Goal: Information Seeking & Learning: Learn about a topic

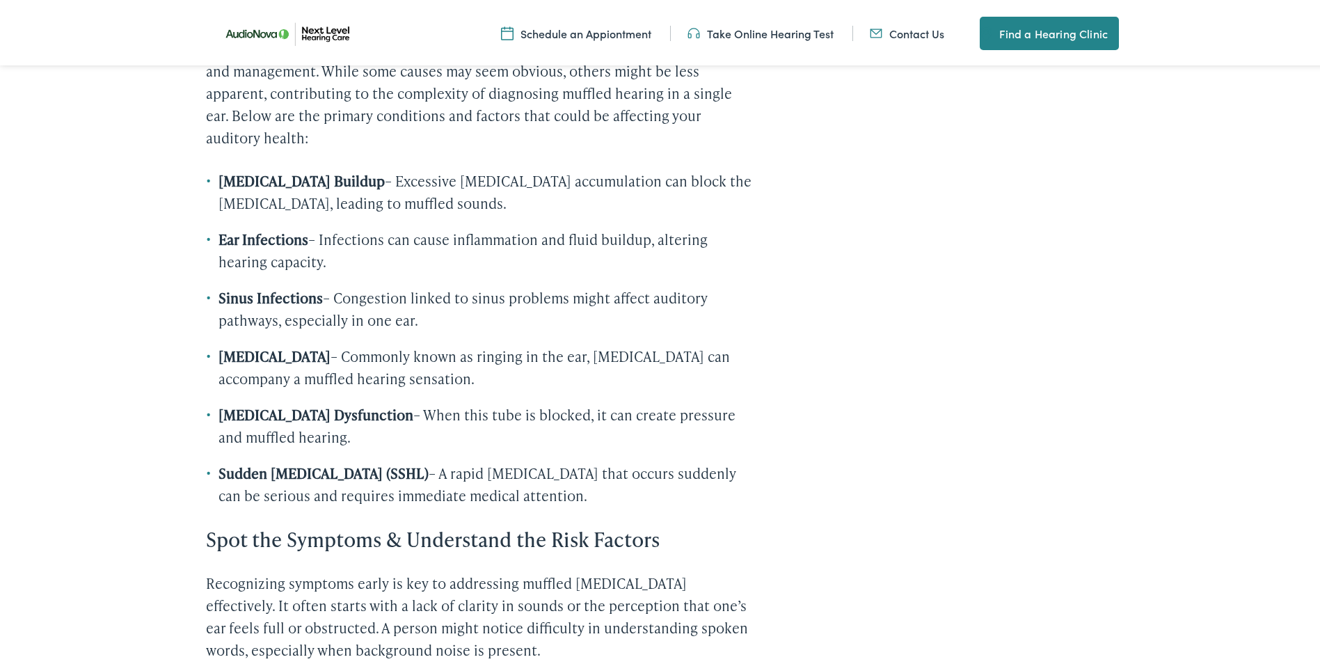
scroll to position [1252, 0]
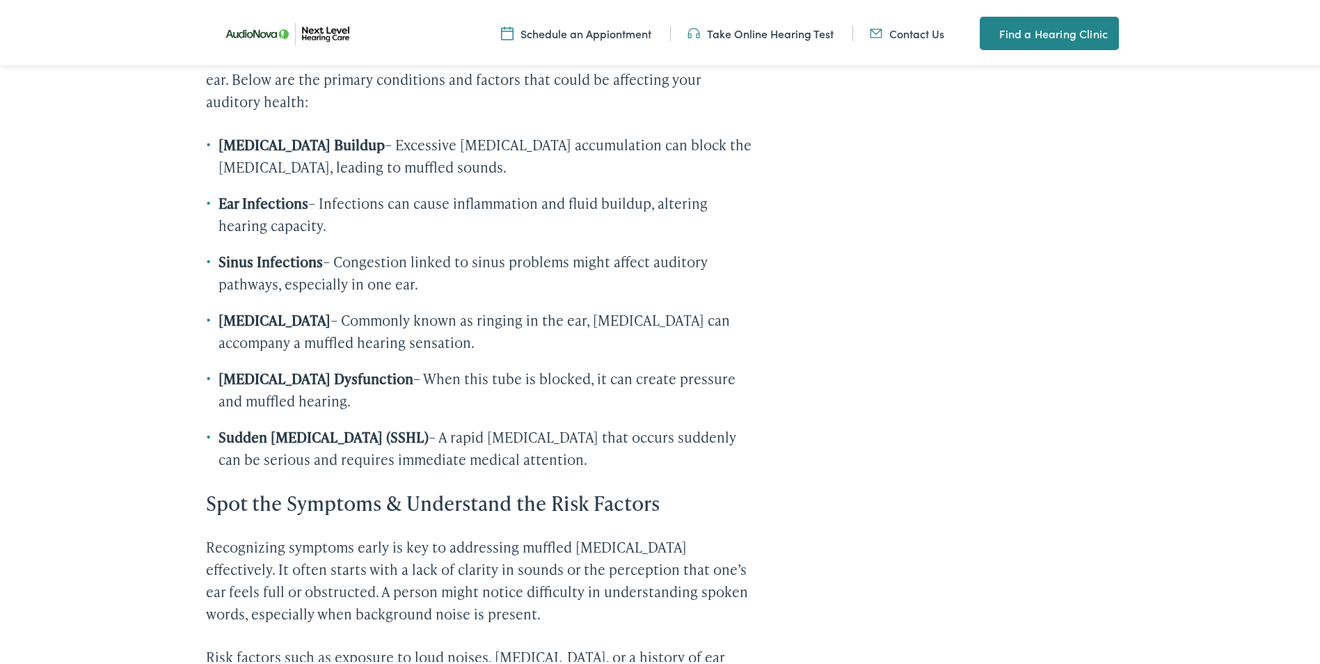
drag, startPoint x: 650, startPoint y: 481, endPoint x: 500, endPoint y: 444, distance: 154.0
click at [500, 444] on ul "[MEDICAL_DATA] Buildup – Excessive [MEDICAL_DATA] accumulation can block the [M…" at bounding box center [481, 299] width 551 height 337
drag, startPoint x: 500, startPoint y: 444, endPoint x: 403, endPoint y: 415, distance: 101.7
click at [403, 409] on li "[MEDICAL_DATA] Dysfunction – When this tube is blocked, it can create pressure …" at bounding box center [481, 387] width 551 height 45
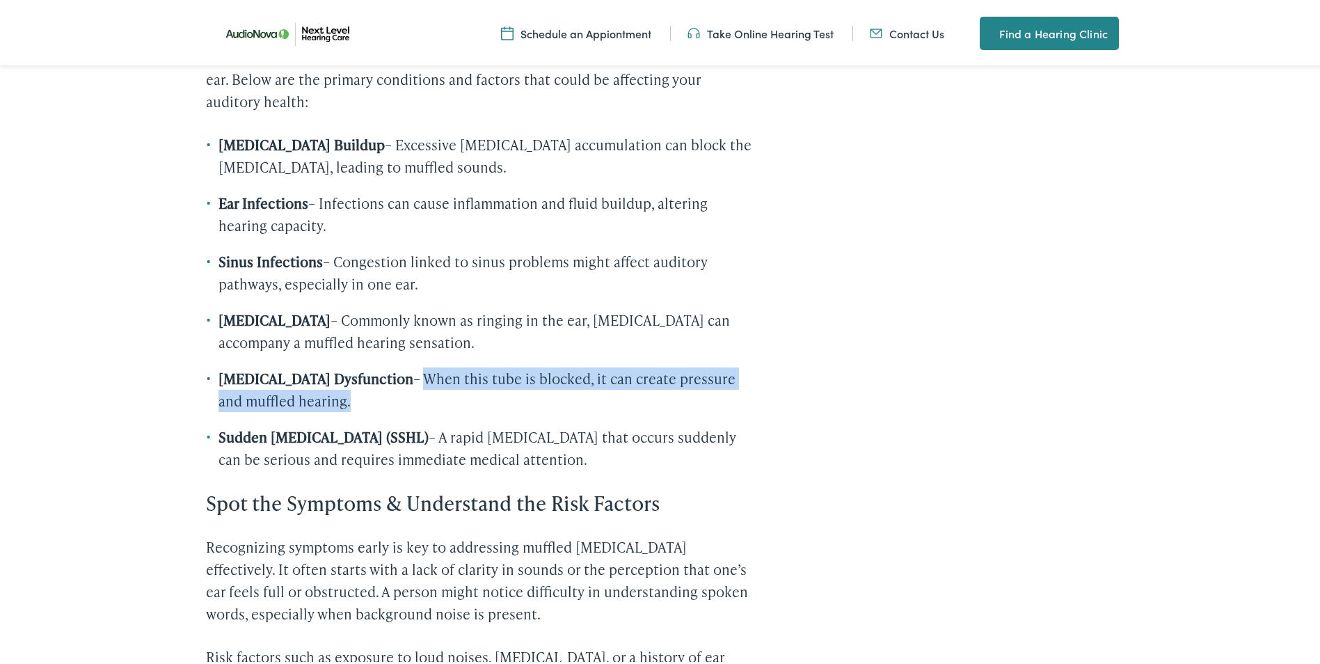
drag, startPoint x: 403, startPoint y: 415, endPoint x: 418, endPoint y: 394, distance: 25.9
click at [418, 394] on li "[MEDICAL_DATA] Dysfunction – When this tube is blocked, it can create pressure …" at bounding box center [481, 387] width 551 height 45
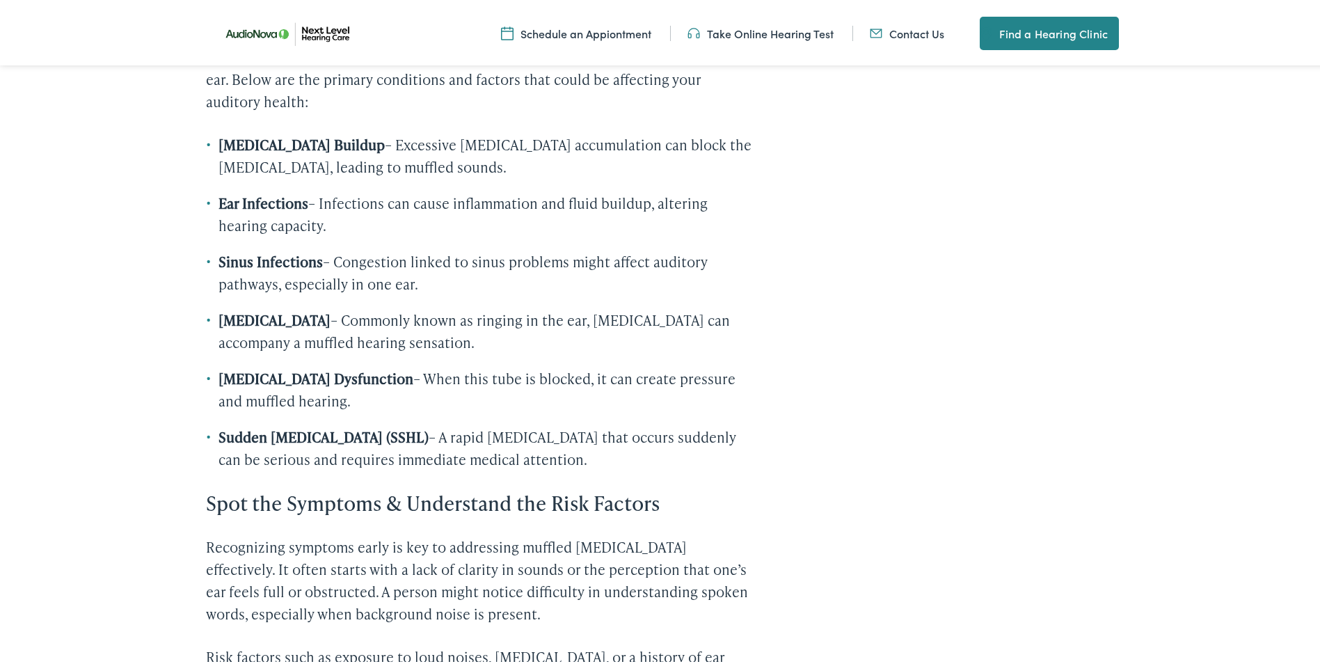
drag, startPoint x: 418, startPoint y: 394, endPoint x: 405, endPoint y: 405, distance: 17.3
click at [405, 385] on strong "[MEDICAL_DATA] Dysfunction" at bounding box center [315, 375] width 195 height 19
drag, startPoint x: 404, startPoint y: 378, endPoint x: 341, endPoint y: 301, distance: 99.3
click at [341, 301] on ul "[MEDICAL_DATA] Buildup – Excessive [MEDICAL_DATA] accumulation can block the [M…" at bounding box center [481, 299] width 551 height 337
drag, startPoint x: 341, startPoint y: 301, endPoint x: 322, endPoint y: 339, distance: 42.6
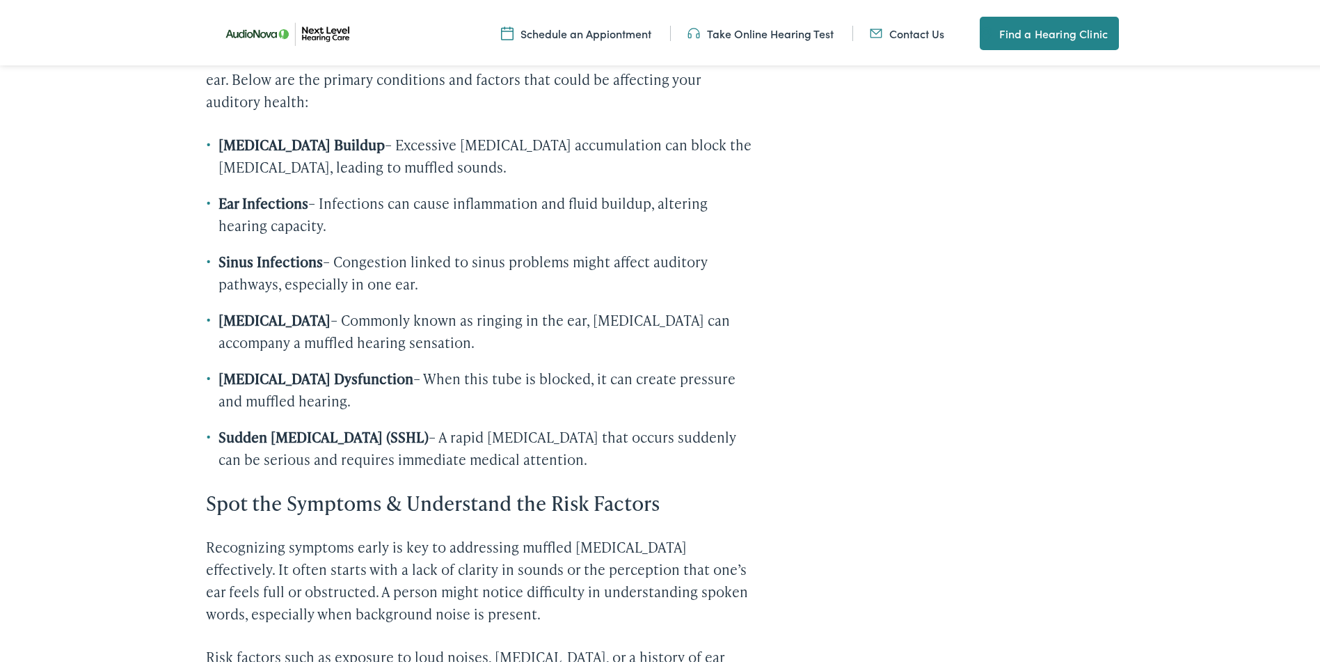
click at [322, 339] on li "[MEDICAL_DATA] – Commonly known as ringing in the ear, [MEDICAL_DATA] can accom…" at bounding box center [481, 328] width 551 height 45
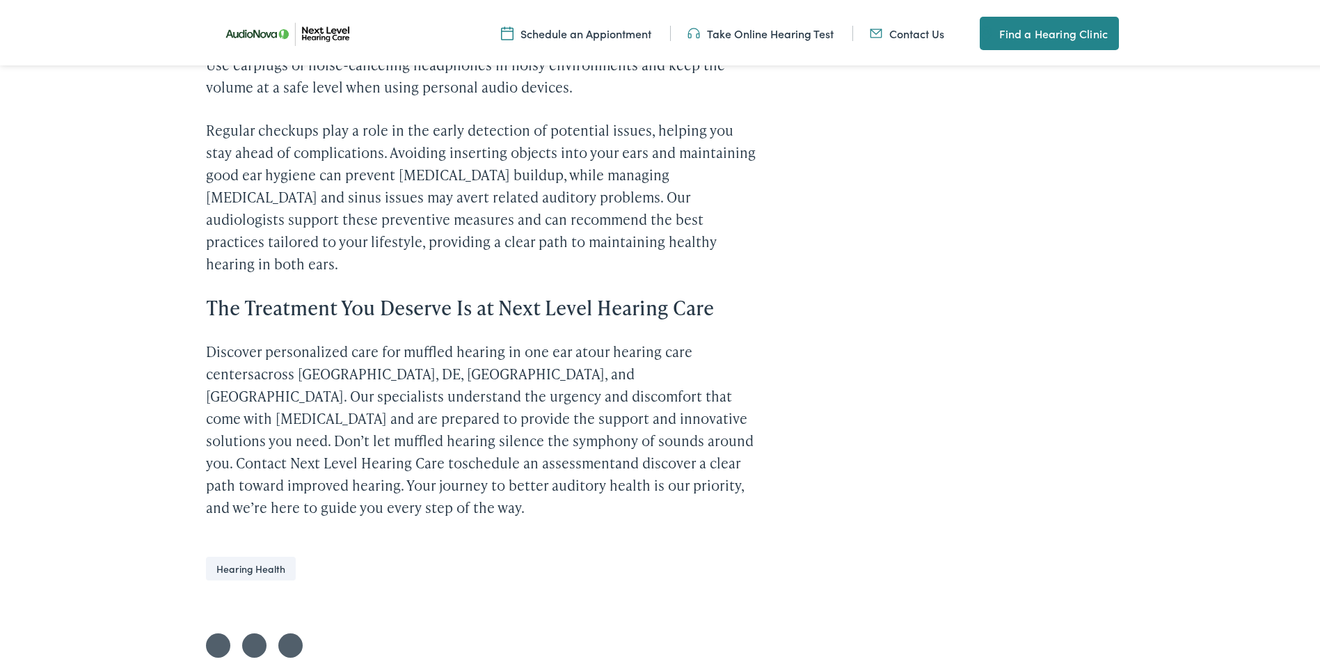
scroll to position [2365, 0]
